Goal: Navigation & Orientation: Go to known website

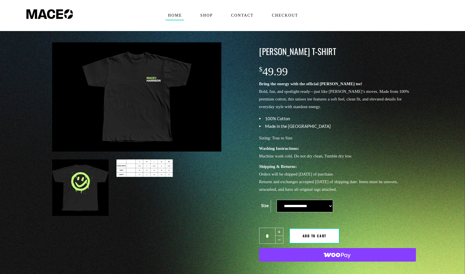
click at [179, 16] on span "Home" at bounding box center [174, 15] width 19 height 9
